Goal: Information Seeking & Learning: Learn about a topic

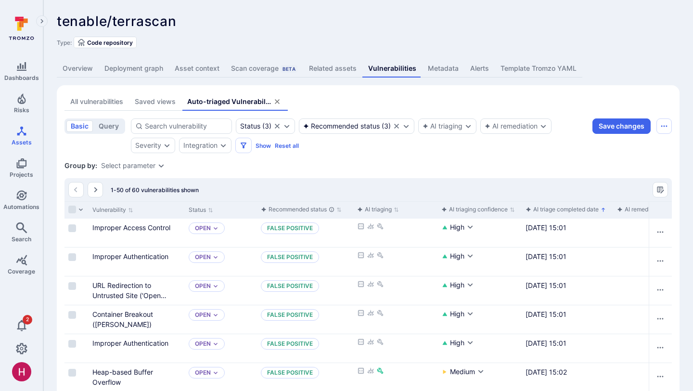
click at [604, 205] on p "Sorted by: Oldest first" at bounding box center [602, 209] width 5 height 10
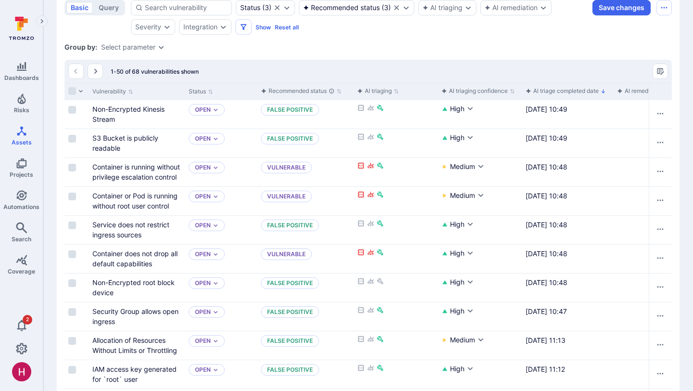
scroll to position [119, 0]
click at [360, 148] on div "Cell for aiCtx" at bounding box center [395, 142] width 84 height 28
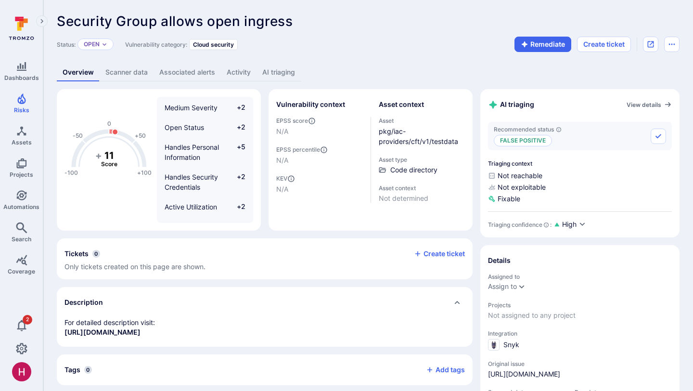
click at [283, 76] on link "AI triaging" at bounding box center [278, 72] width 44 height 18
click at [285, 76] on link "AI triaging" at bounding box center [278, 72] width 44 height 18
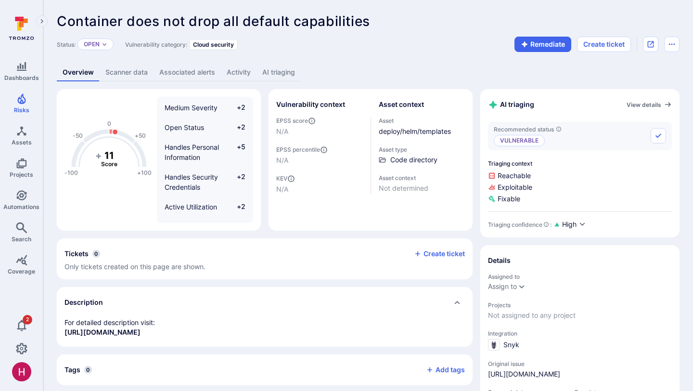
click at [283, 69] on link "AI triaging" at bounding box center [278, 72] width 44 height 18
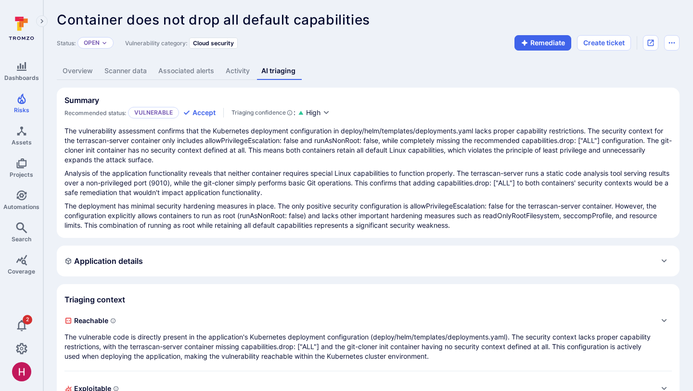
scroll to position [3, 0]
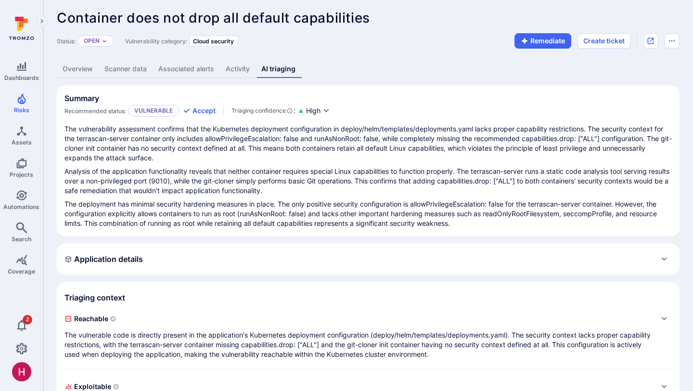
click at [89, 63] on link "Overview" at bounding box center [78, 69] width 42 height 18
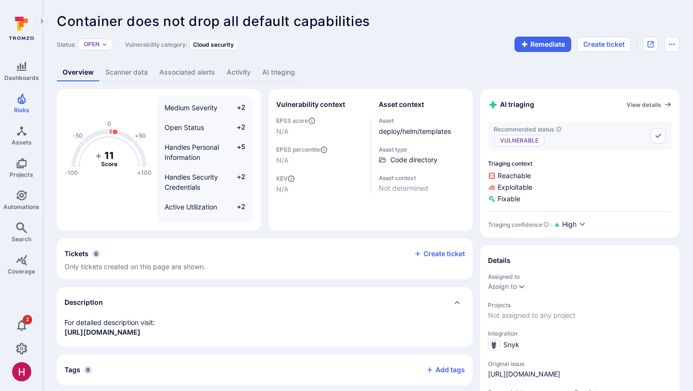
click at [291, 73] on link "AI triaging" at bounding box center [278, 72] width 44 height 18
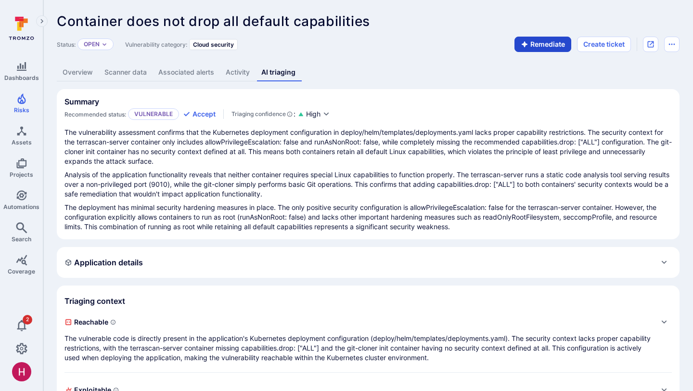
click at [524, 50] on button "Remediate" at bounding box center [542, 44] width 57 height 15
click at [545, 45] on button "Remediate" at bounding box center [542, 44] width 57 height 15
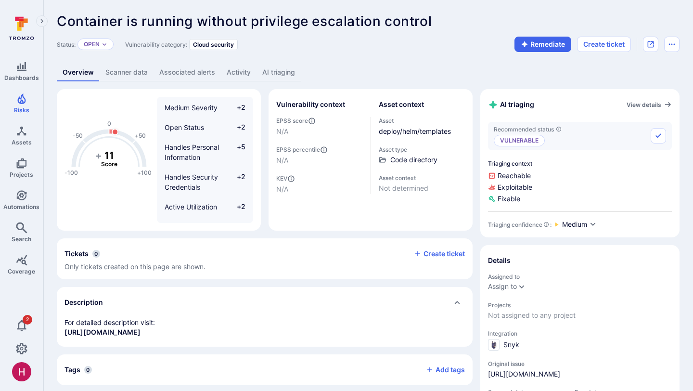
click at [292, 74] on link "AI triaging" at bounding box center [278, 72] width 44 height 18
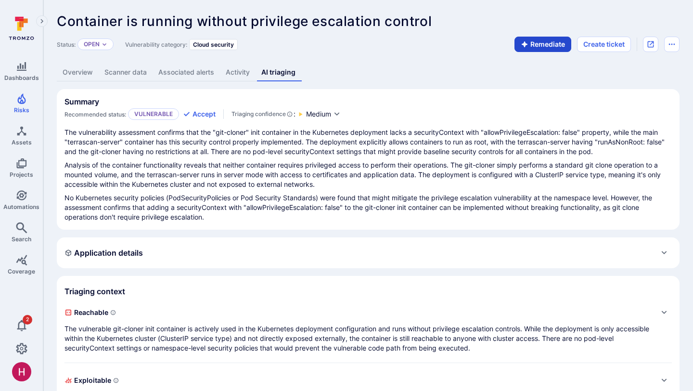
click at [553, 49] on button "Remediate" at bounding box center [542, 44] width 57 height 15
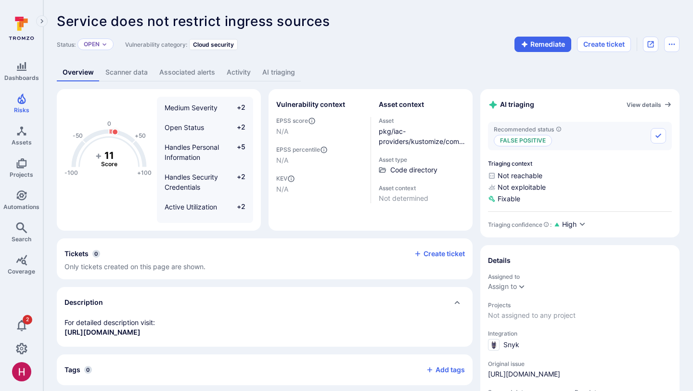
click at [297, 71] on link "AI triaging" at bounding box center [278, 72] width 44 height 18
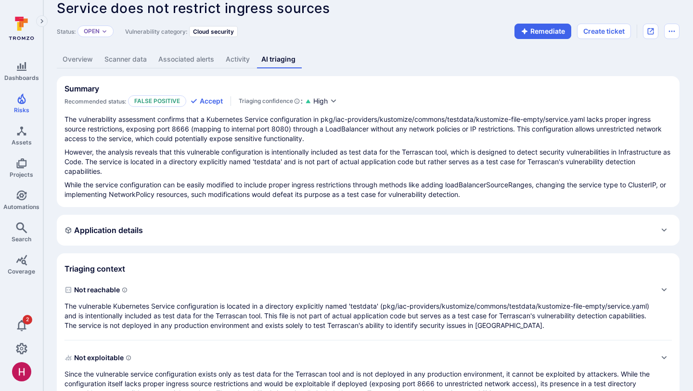
scroll to position [15, 0]
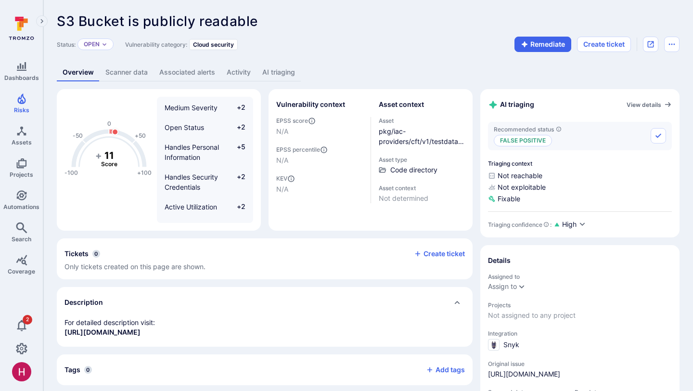
click at [288, 76] on link "AI triaging" at bounding box center [278, 72] width 44 height 18
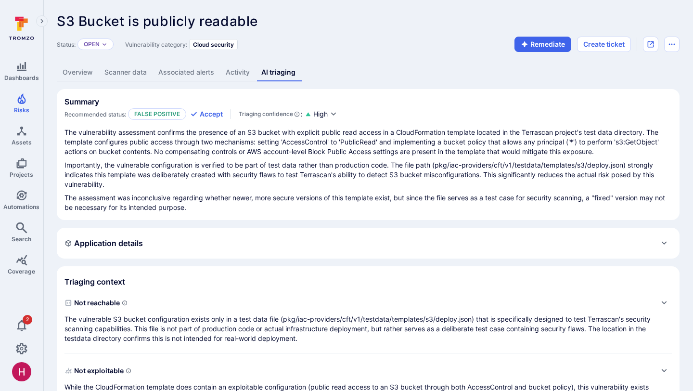
click at [84, 71] on link "Overview" at bounding box center [78, 72] width 42 height 18
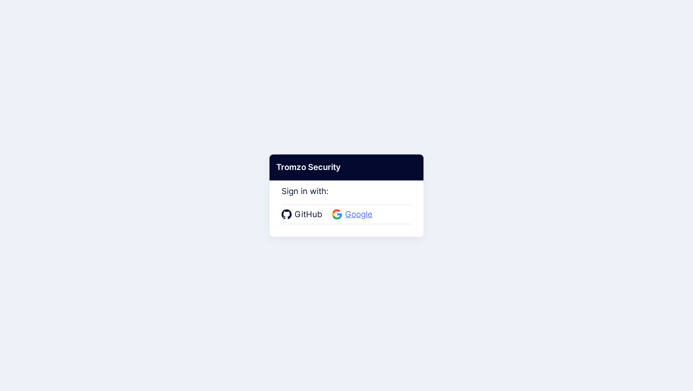
click at [358, 215] on span "Google" at bounding box center [358, 214] width 33 height 13
